Goal: Participate in discussion

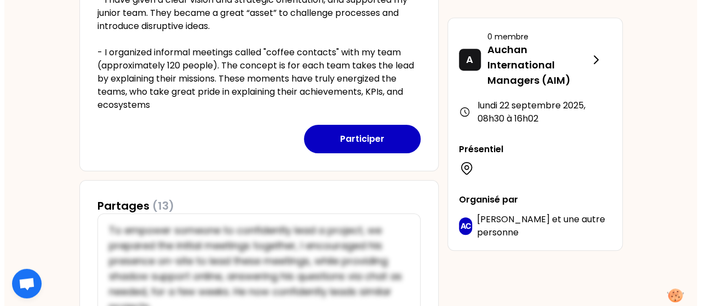
scroll to position [348, 0]
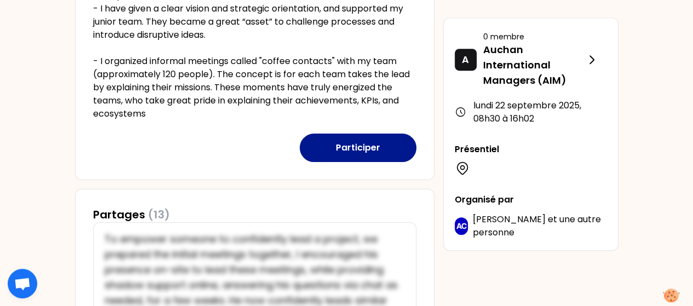
click at [354, 142] on button "Participer" at bounding box center [357, 148] width 117 height 28
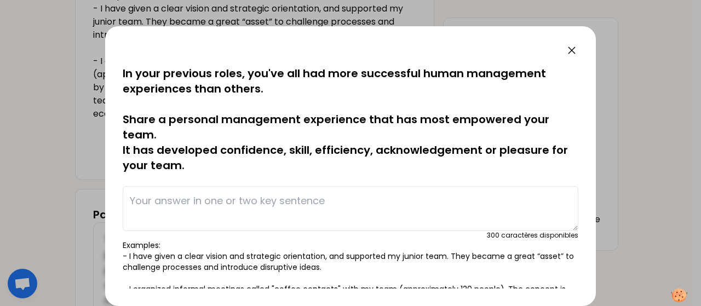
click at [147, 206] on textarea at bounding box center [351, 208] width 456 height 45
paste textarea "I have created monthly interviews with the members of my team which allow me to…"
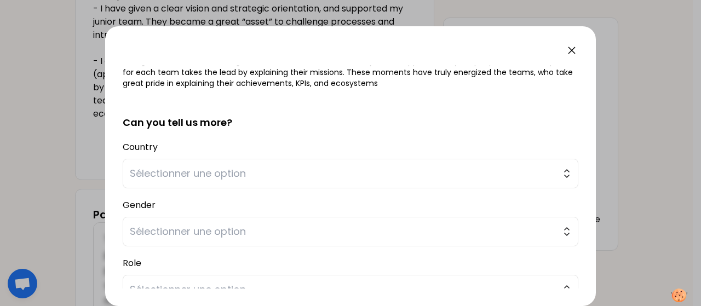
scroll to position [240, 0]
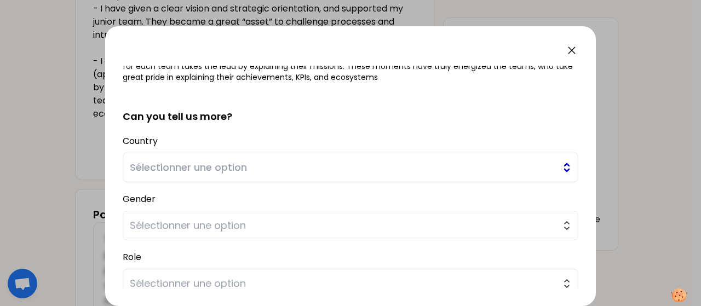
click at [389, 172] on span "Sélectionner une option" at bounding box center [343, 167] width 426 height 15
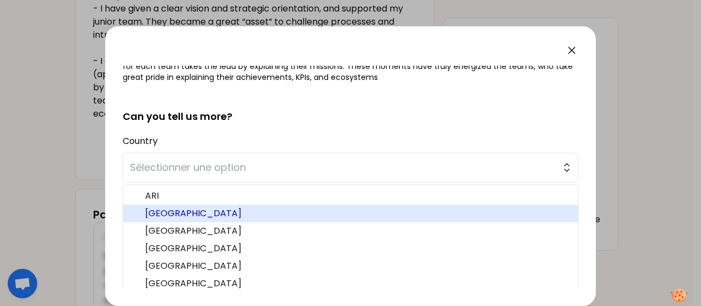
drag, startPoint x: 233, startPoint y: 208, endPoint x: 240, endPoint y: 206, distance: 7.7
click at [240, 207] on span "[GEOGRAPHIC_DATA]" at bounding box center [357, 213] width 424 height 13
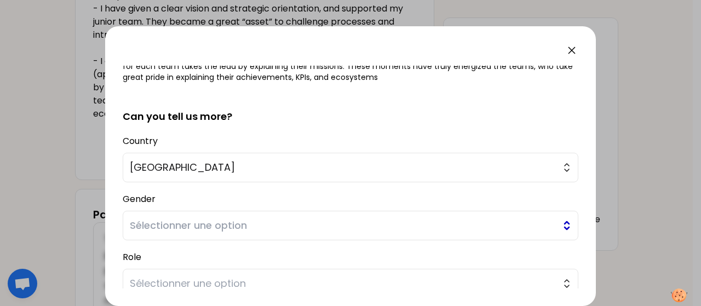
click at [235, 229] on span "Sélectionner une option" at bounding box center [343, 225] width 426 height 15
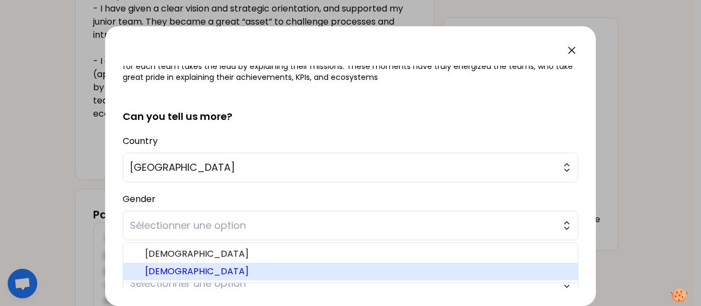
click at [196, 265] on span "[DEMOGRAPHIC_DATA]" at bounding box center [357, 271] width 424 height 13
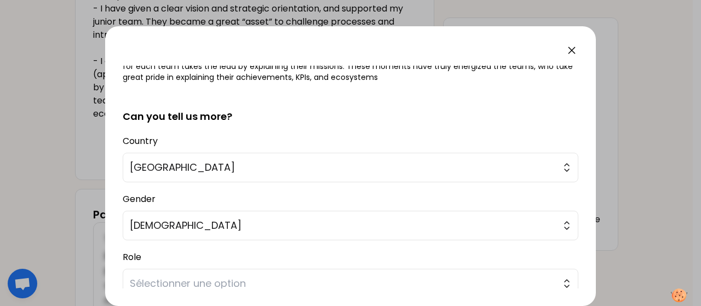
click at [210, 289] on div "sauvegardé In your previous roles, you've all had more successful human managem…" at bounding box center [350, 166] width 491 height 280
click at [469, 271] on button "Sélectionner une option" at bounding box center [351, 284] width 456 height 30
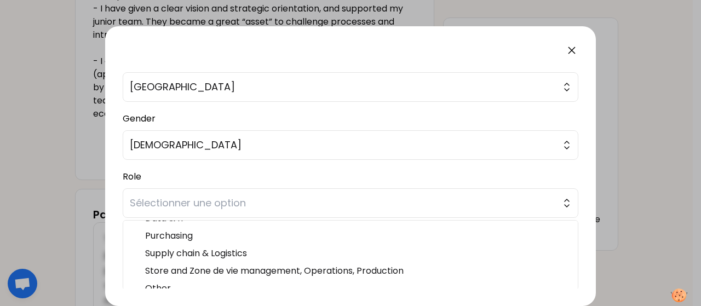
scroll to position [75, 0]
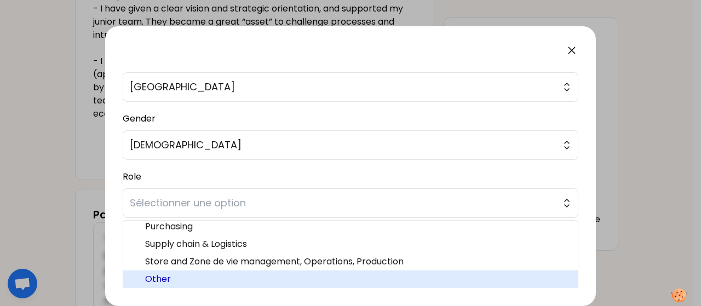
click at [162, 273] on span "Other" at bounding box center [357, 279] width 424 height 13
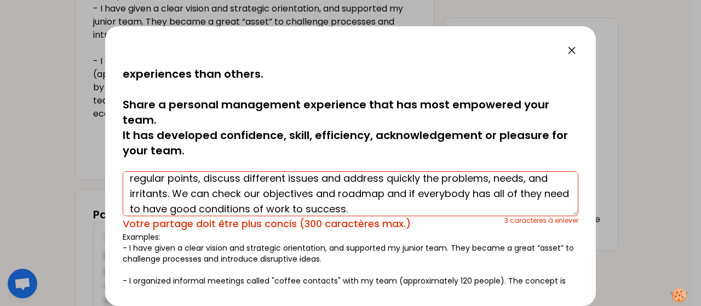
scroll to position [0, 0]
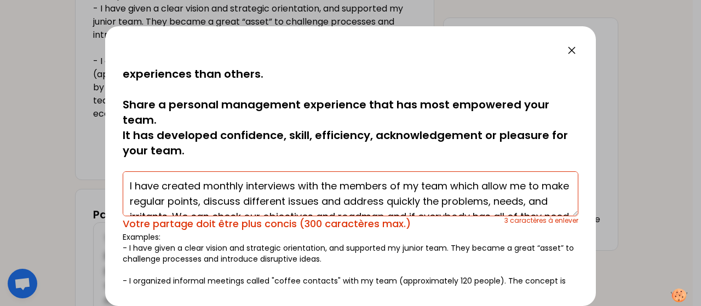
drag, startPoint x: 322, startPoint y: 185, endPoint x: 447, endPoint y: 188, distance: 124.9
click at [447, 188] on textarea "I have created monthly interviews with the members of my team which allow me to…" at bounding box center [351, 193] width 456 height 45
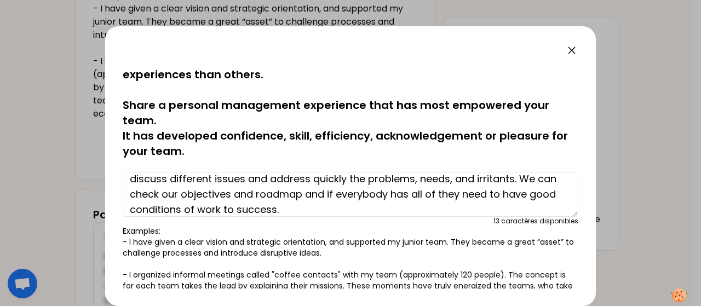
scroll to position [31, 0]
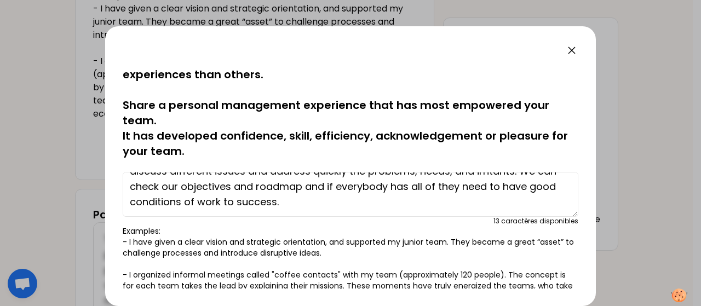
click at [308, 208] on textarea "I have created monthly interviews with unions which allow me to make regular po…" at bounding box center [351, 194] width 456 height 45
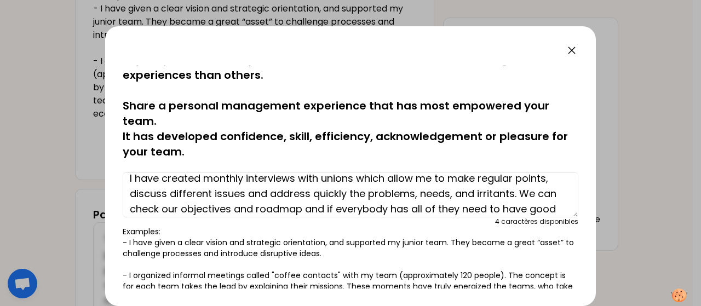
scroll to position [0, 0]
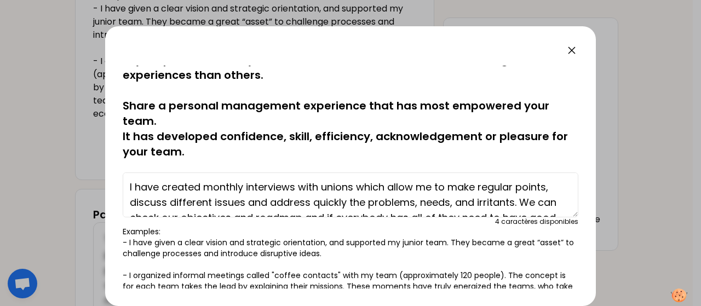
click at [353, 187] on textarea "I have created monthly interviews with unions which allow me to make regular po…" at bounding box center [351, 194] width 456 height 45
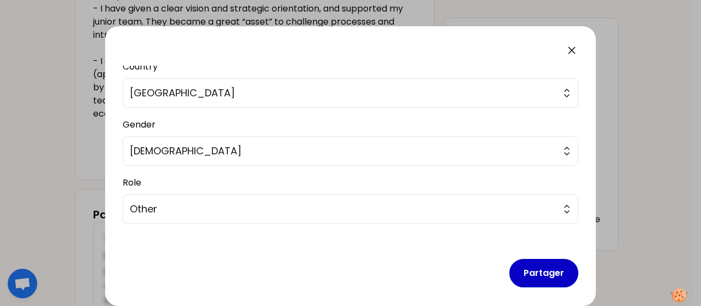
scroll to position [321, 0]
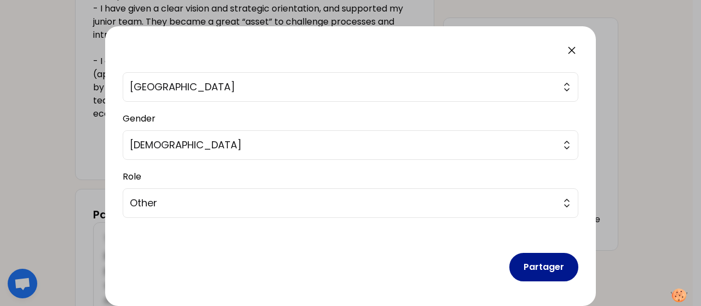
click at [545, 262] on button "Partager" at bounding box center [543, 267] width 69 height 28
click at [537, 264] on button "Partager" at bounding box center [543, 267] width 69 height 28
click at [538, 263] on button "Partager" at bounding box center [543, 267] width 69 height 28
click at [527, 273] on button "Partager" at bounding box center [543, 267] width 69 height 28
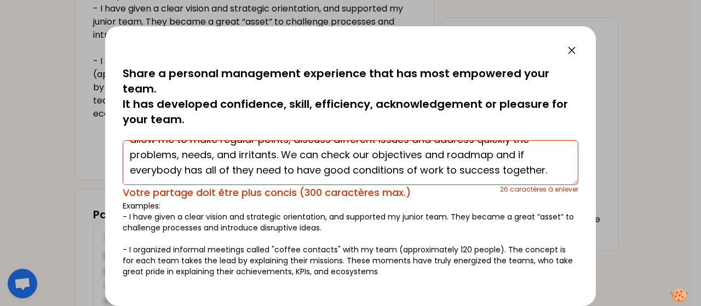
scroll to position [52, 0]
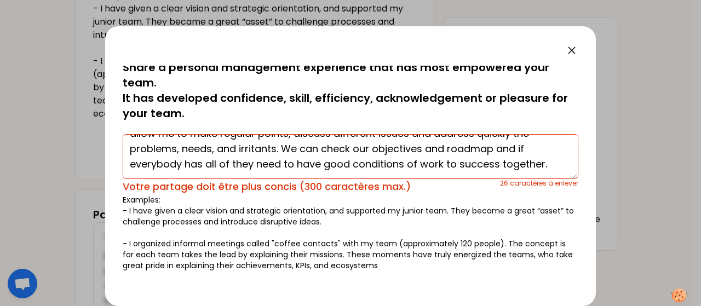
click at [540, 166] on textarea "I have created monthly interviews with unions and employees representatives whi…" at bounding box center [351, 156] width 456 height 45
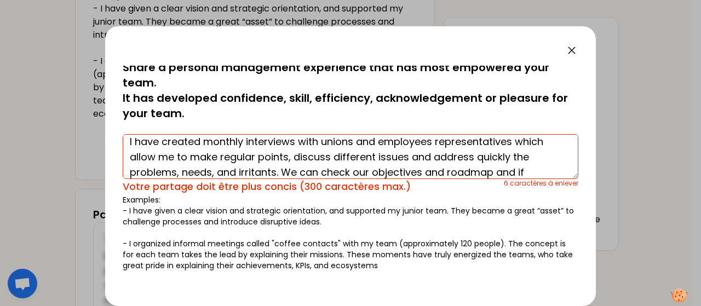
click at [379, 141] on textarea "I have created monthly interviews with unions and employees representatives whi…" at bounding box center [351, 156] width 456 height 45
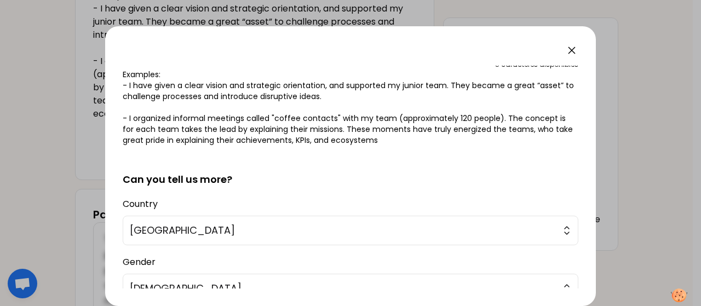
scroll to position [314, 0]
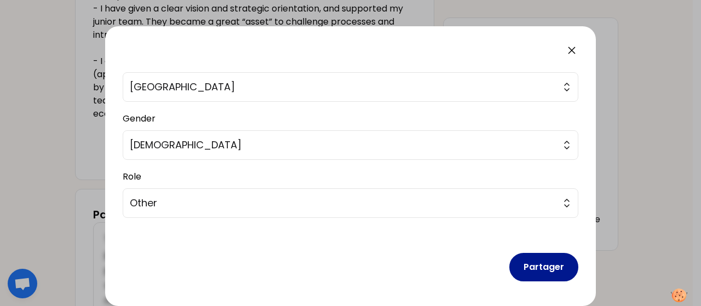
type textarea "I have created monthly interviews with employees representatives which allow me…"
click at [523, 266] on button "Partager" at bounding box center [543, 267] width 69 height 28
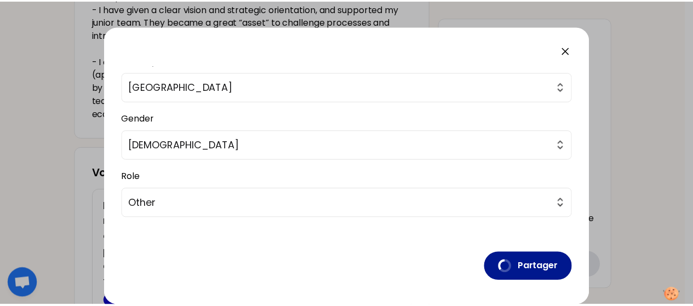
scroll to position [33, 0]
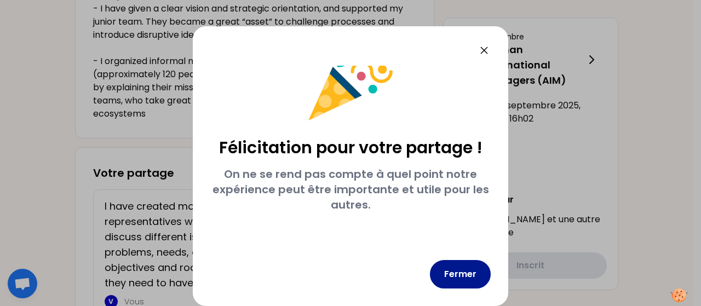
click at [469, 281] on button "Fermer" at bounding box center [460, 274] width 61 height 28
